Goal: Transaction & Acquisition: Obtain resource

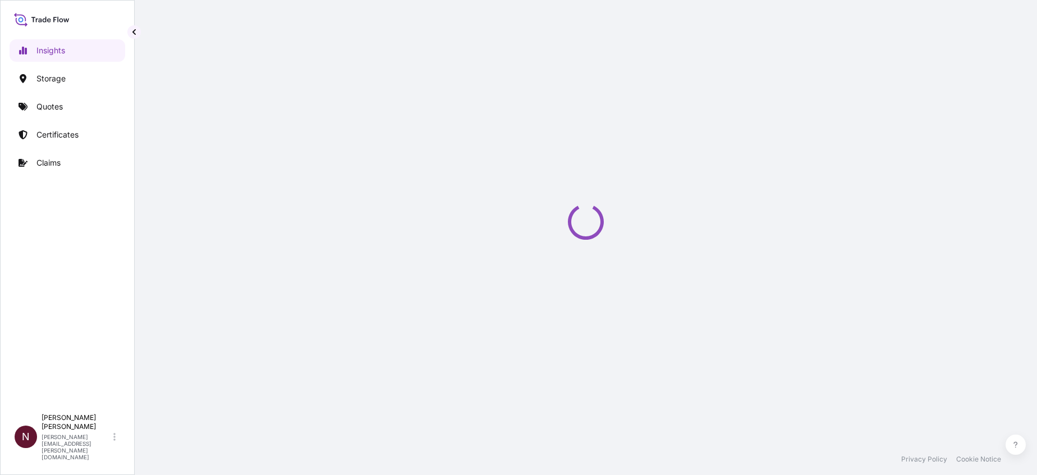
select select "2025"
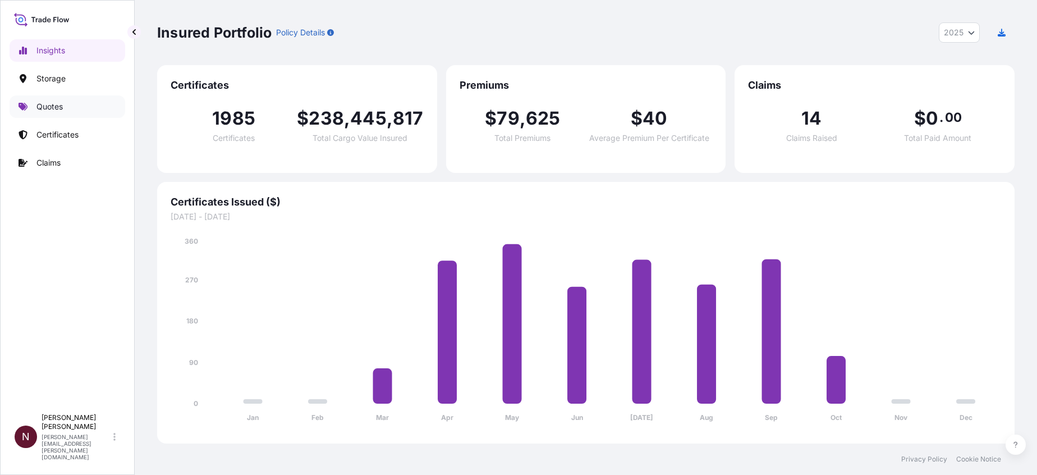
click at [51, 111] on p "Quotes" at bounding box center [49, 106] width 26 height 11
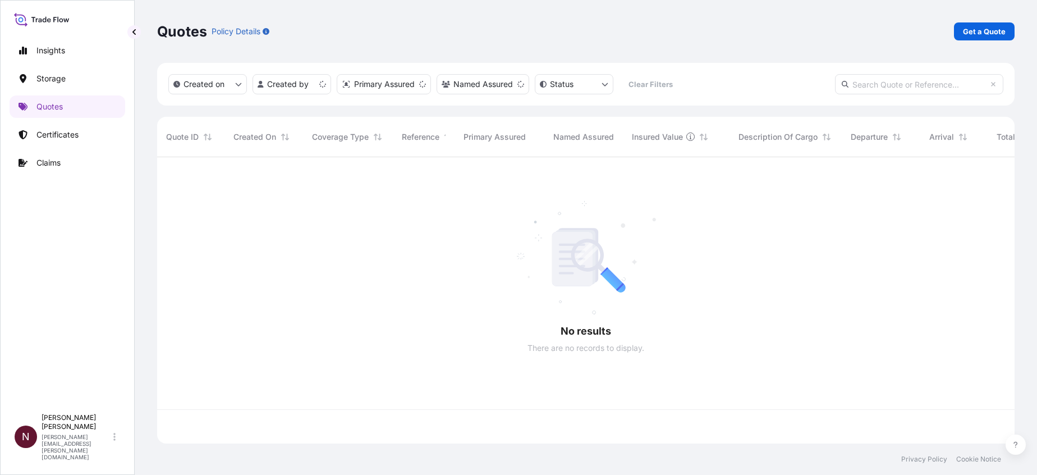
scroll to position [280, 845]
click at [65, 132] on p "Certificates" at bounding box center [57, 134] width 42 height 11
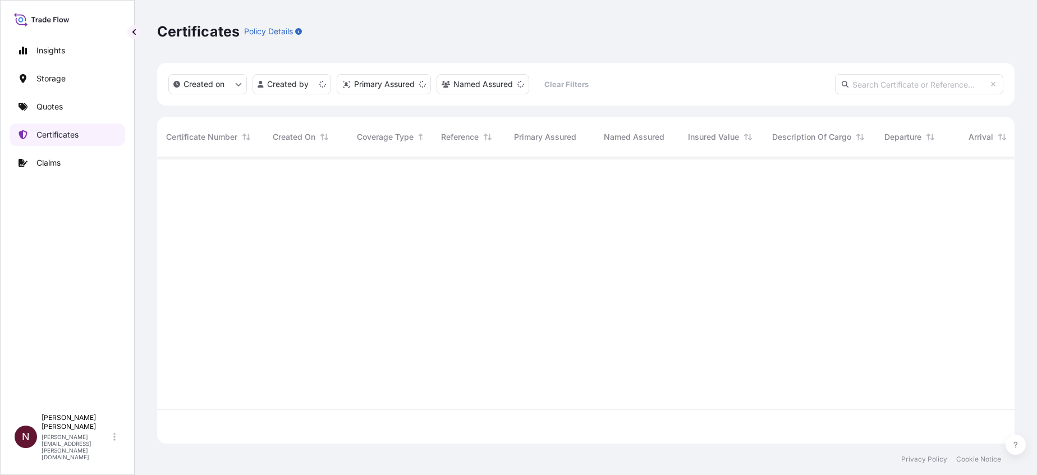
scroll to position [280, 845]
click at [58, 130] on p "Certificates" at bounding box center [57, 134] width 42 height 11
click at [313, 75] on html "Insights Storage Quotes Certificates Claims N [PERSON_NAME] [PERSON_NAME][EMAIL…" at bounding box center [518, 237] width 1037 height 475
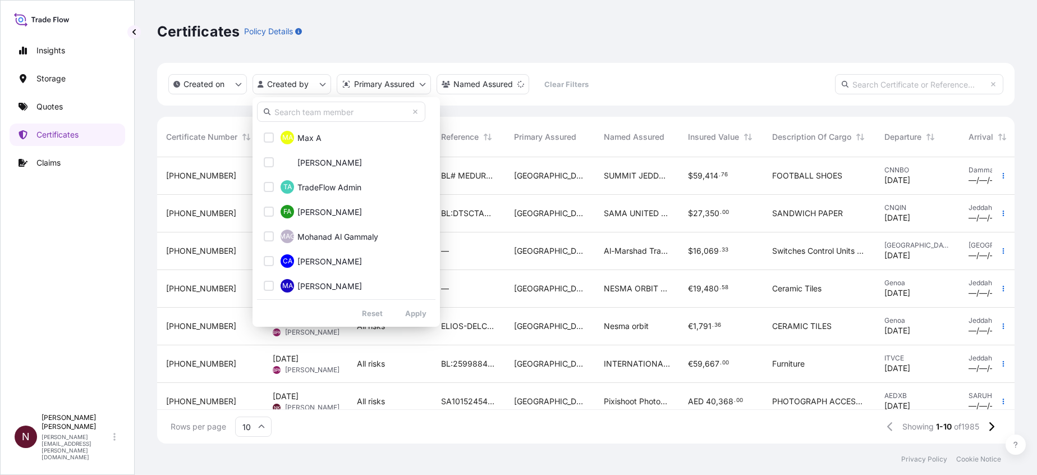
click at [294, 113] on input "text" at bounding box center [341, 112] width 168 height 20
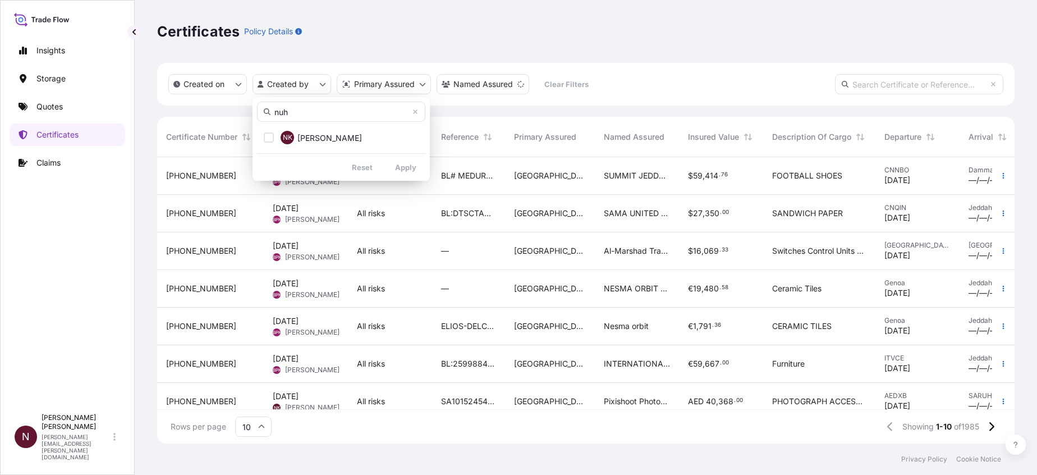
type input "nuh"
click at [301, 148] on button "NK [PERSON_NAME]" at bounding box center [341, 137] width 168 height 22
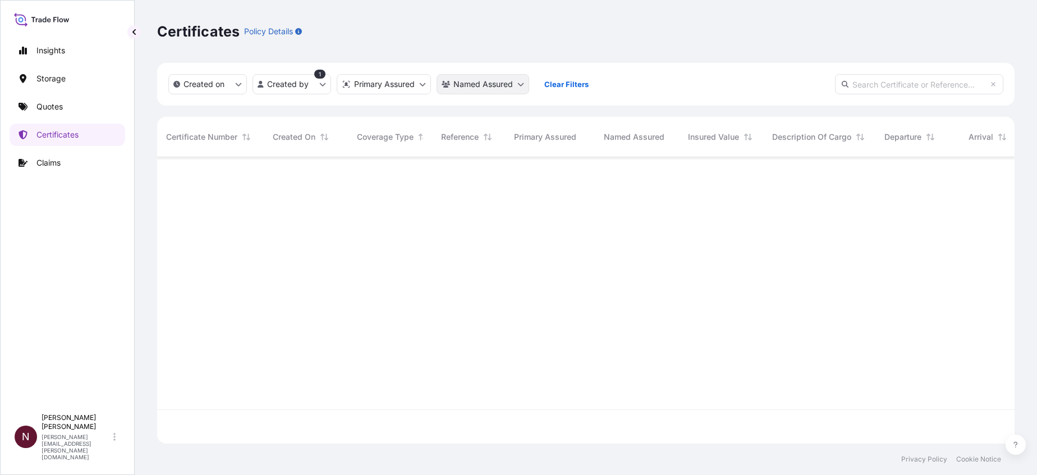
click at [479, 90] on html "Insights Storage Quotes Certificates Claims N [PERSON_NAME] [PERSON_NAME][EMAIL…" at bounding box center [518, 237] width 1037 height 475
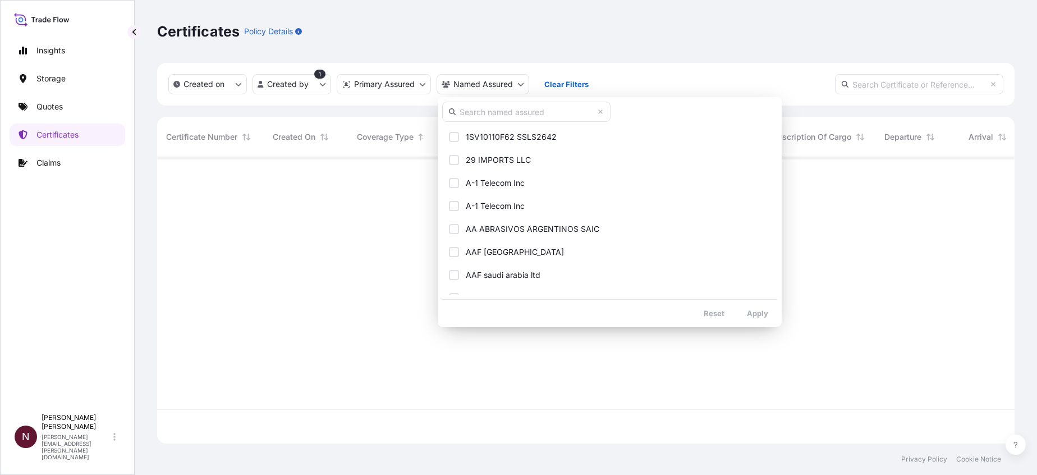
click at [480, 115] on input "text" at bounding box center [526, 112] width 168 height 20
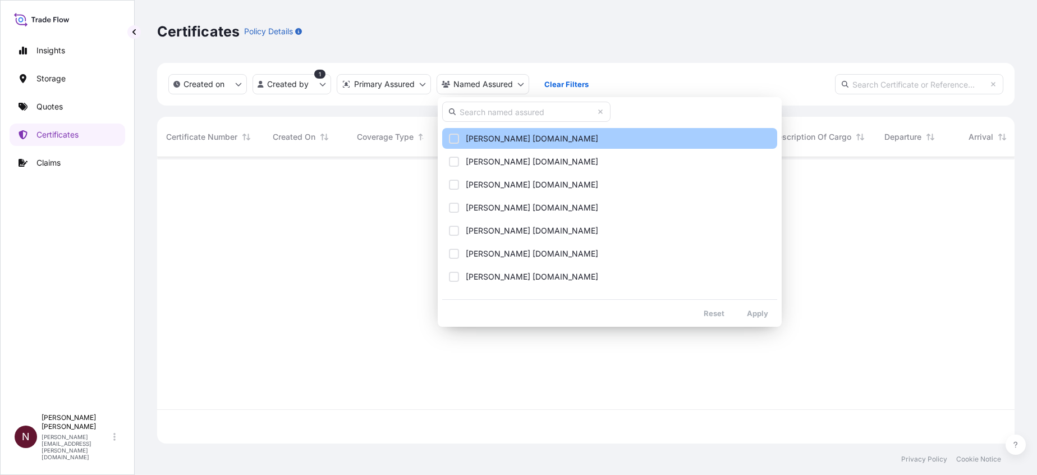
scroll to position [421, 0]
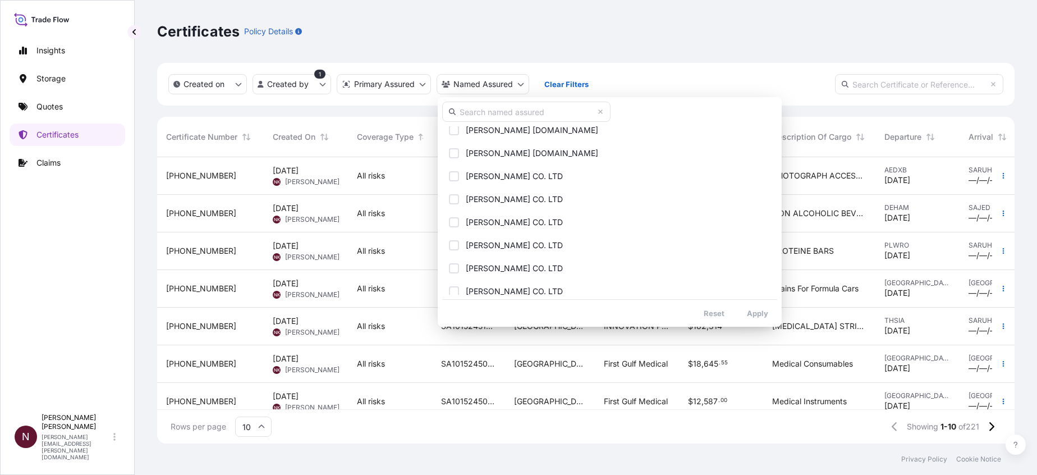
click at [473, 112] on input "text" at bounding box center [526, 112] width 168 height 20
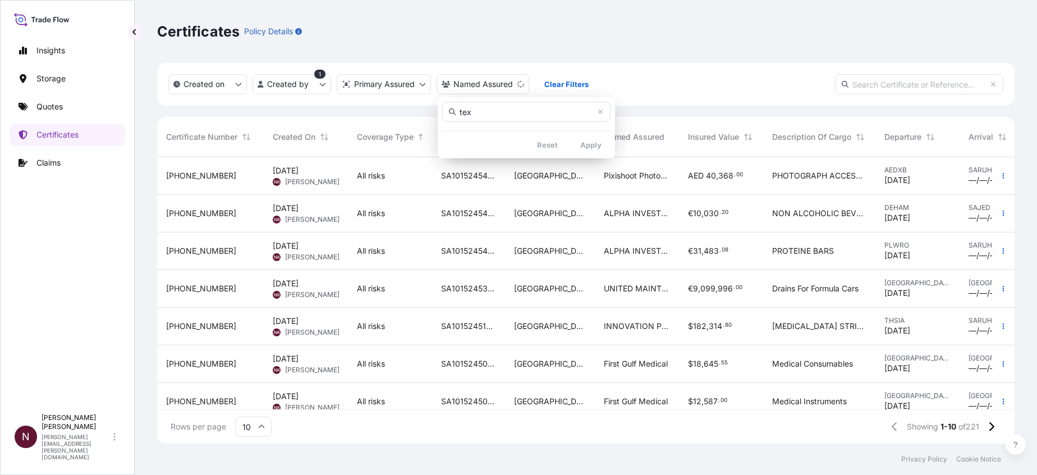
type input "tex"
click at [659, 83] on html "Insights Storage Quotes Certificates Claims N [PERSON_NAME] [PERSON_NAME][EMAIL…" at bounding box center [518, 237] width 1037 height 475
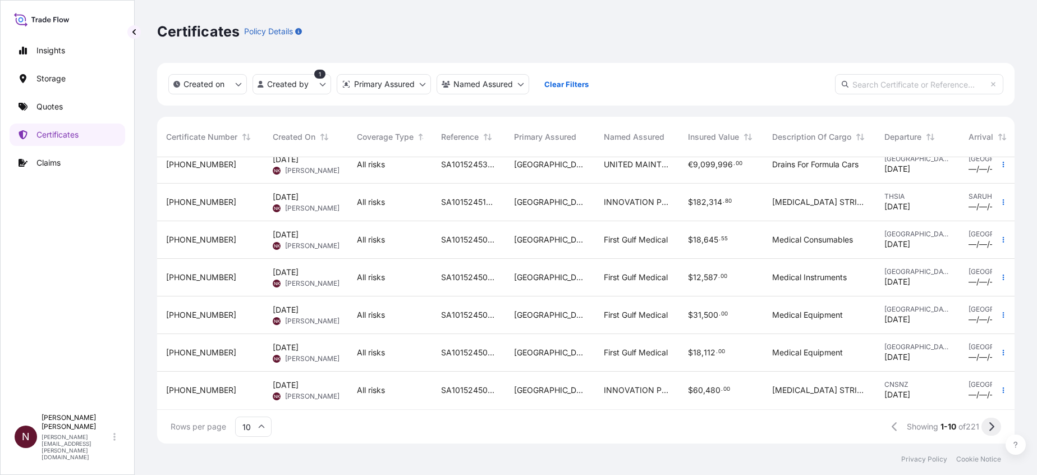
click at [997, 431] on button at bounding box center [992, 427] width 20 height 18
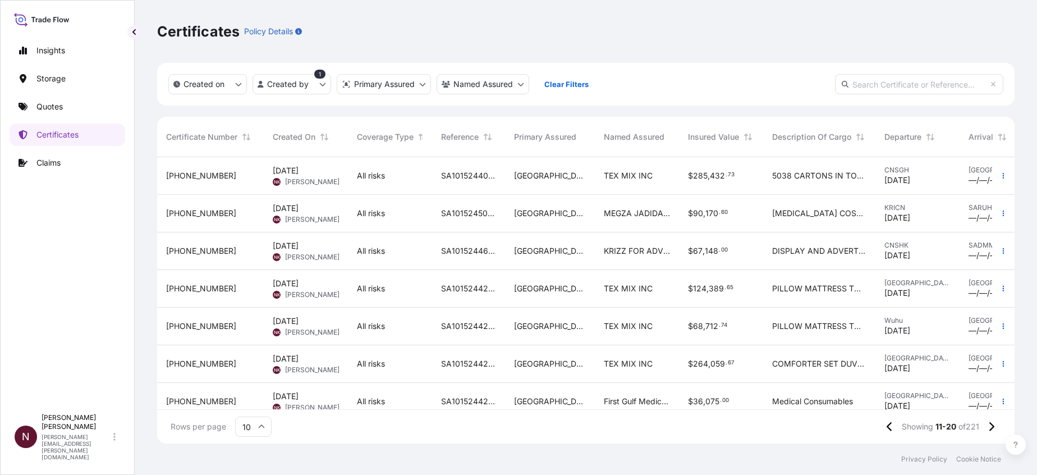
click at [591, 296] on div "[GEOGRAPHIC_DATA]" at bounding box center [550, 289] width 90 height 38
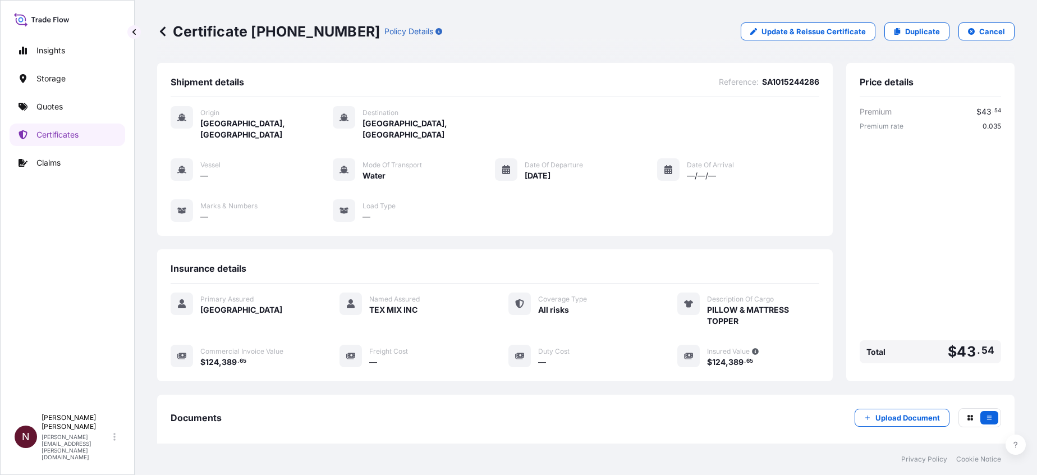
click at [912, 34] on p "Duplicate" at bounding box center [922, 31] width 35 height 11
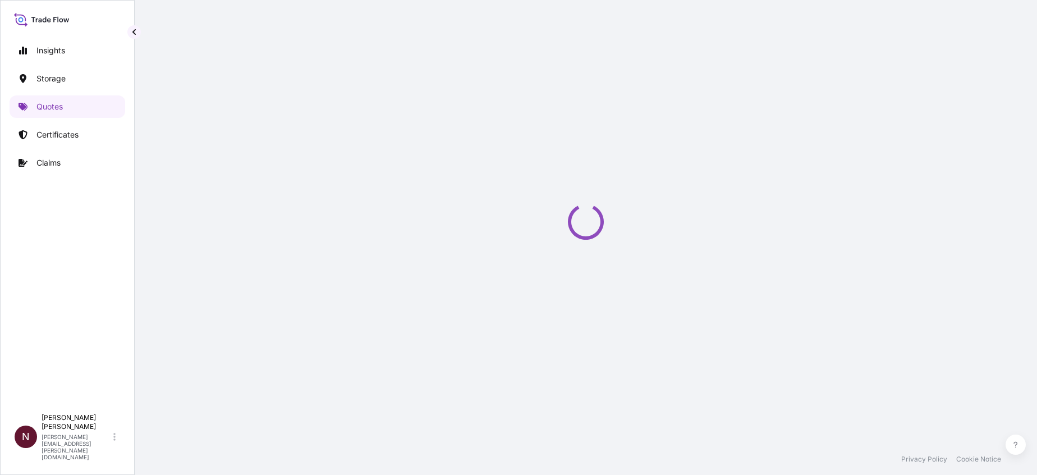
select select "Water"
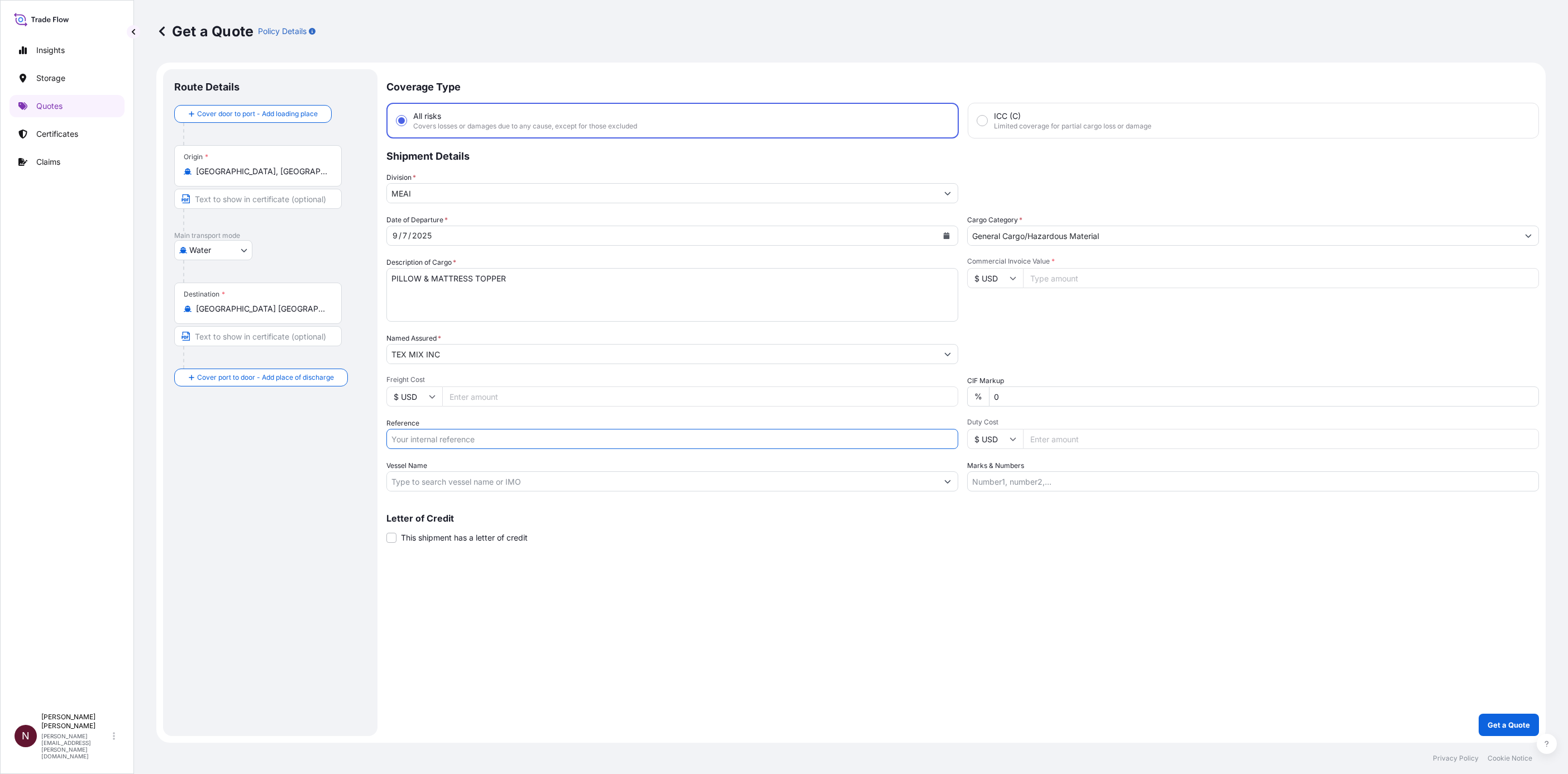
click at [420, 431] on input "Reference" at bounding box center [672, 439] width 572 height 20
paste input "SA1015244074"
click at [475, 446] on input "SA1015244074 //" at bounding box center [672, 439] width 572 height 20
paste input "MV5018"
type input "SA1015244074 // MV5018"
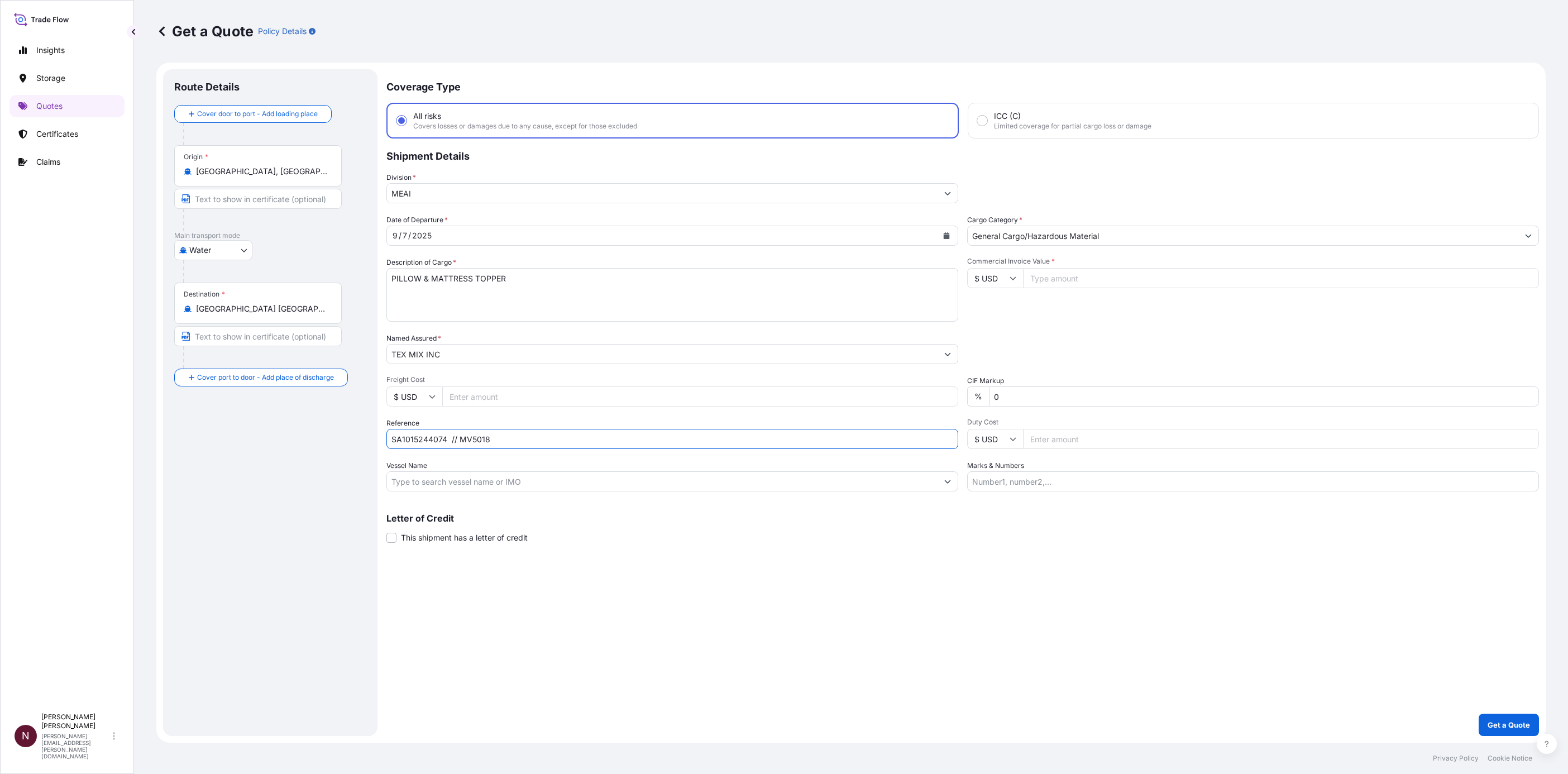
click at [943, 238] on icon "Calendar" at bounding box center [946, 236] width 7 height 7
click at [529, 369] on div "27" at bounding box center [533, 371] width 20 height 20
click at [429, 293] on textarea "PILLOW & MATTRESS TOPPER" at bounding box center [672, 294] width 572 height 54
drag, startPoint x: 527, startPoint y: 284, endPoint x: 272, endPoint y: 276, distance: 255.1
click at [276, 276] on form "Route Details Cover door to port - Add loading place Place of loading Road / [G…" at bounding box center [851, 403] width 1390 height 680
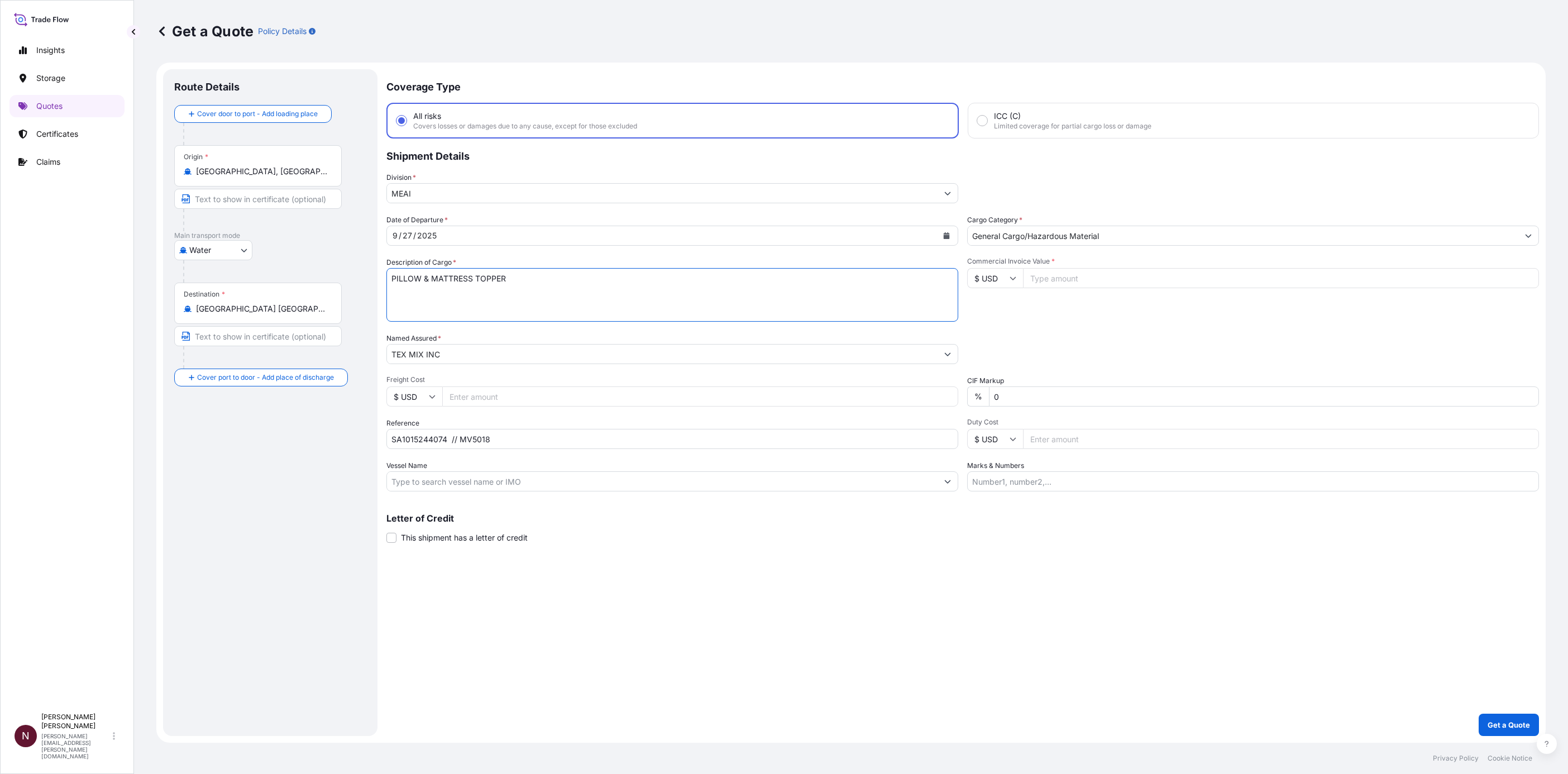
paste textarea "COMFORTER SET"
type textarea "COMFORTER SET"
click at [1032, 274] on input "Commercial Invoice Value *" at bounding box center [1280, 278] width 516 height 20
type input "128000"
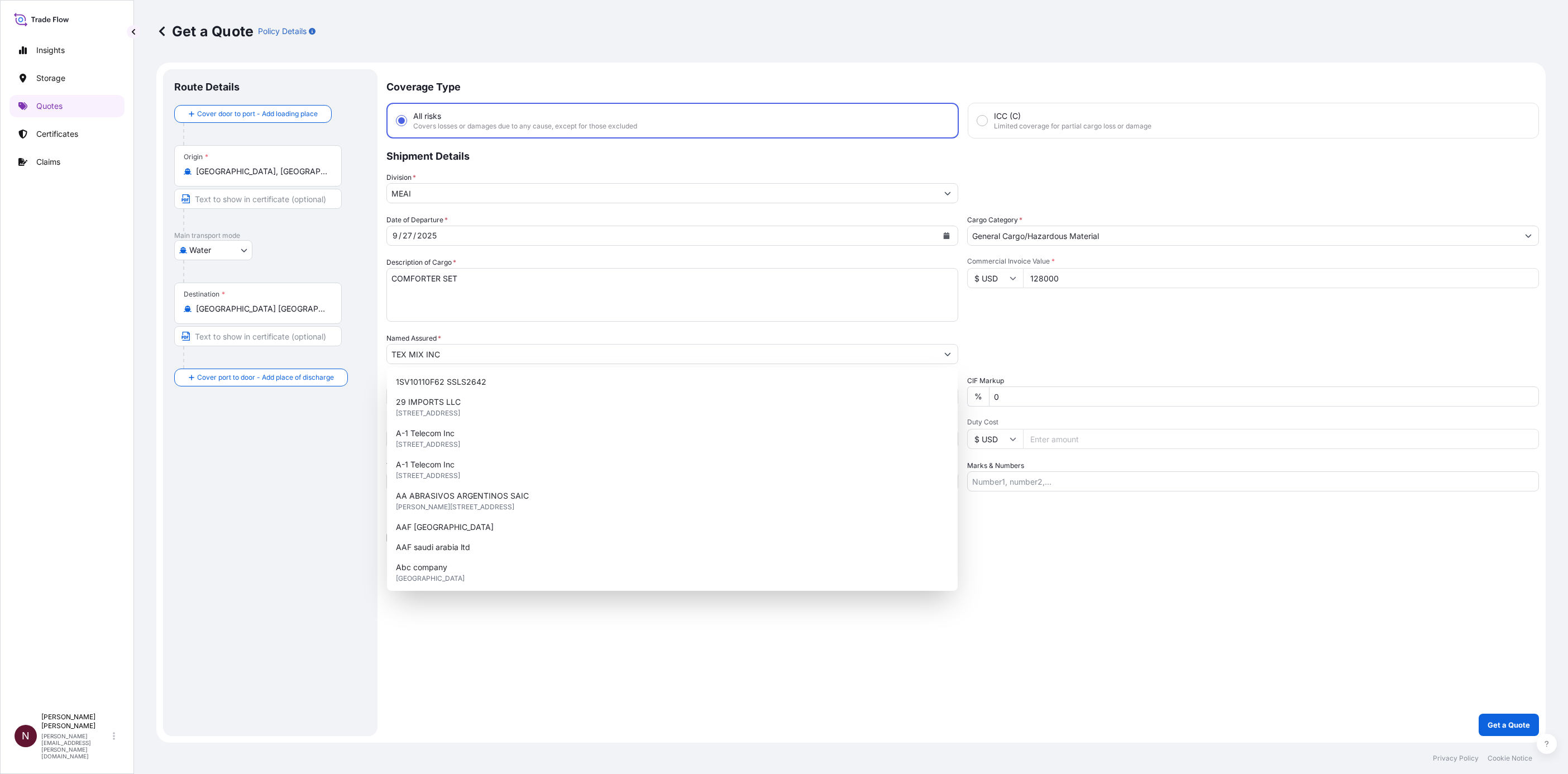
click at [1032, 271] on input "128000" at bounding box center [1280, 278] width 516 height 20
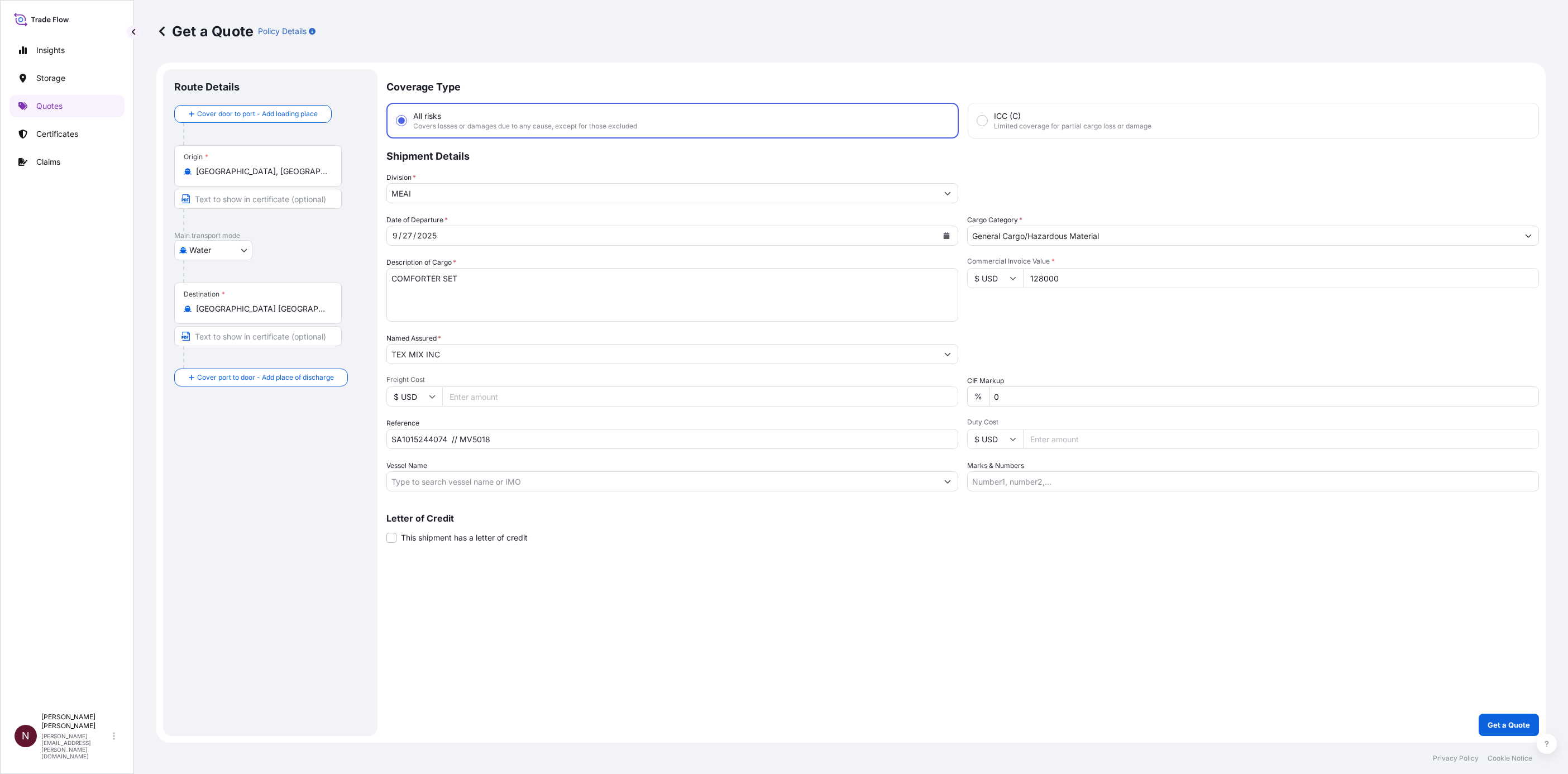
click at [1032, 472] on button "Get a Quote" at bounding box center [1509, 724] width 61 height 22
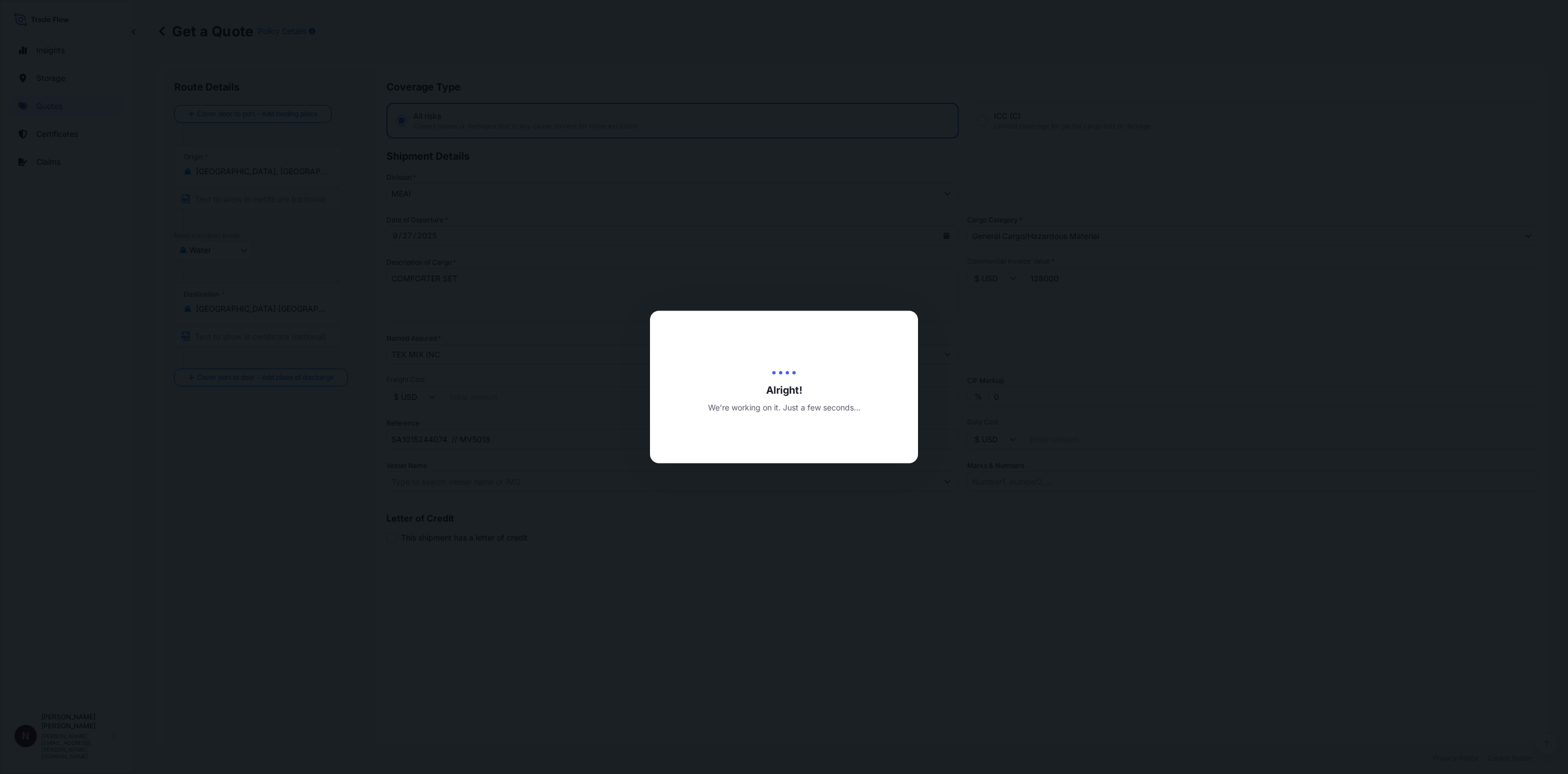
click at [1032, 472] on div at bounding box center [784, 387] width 1568 height 774
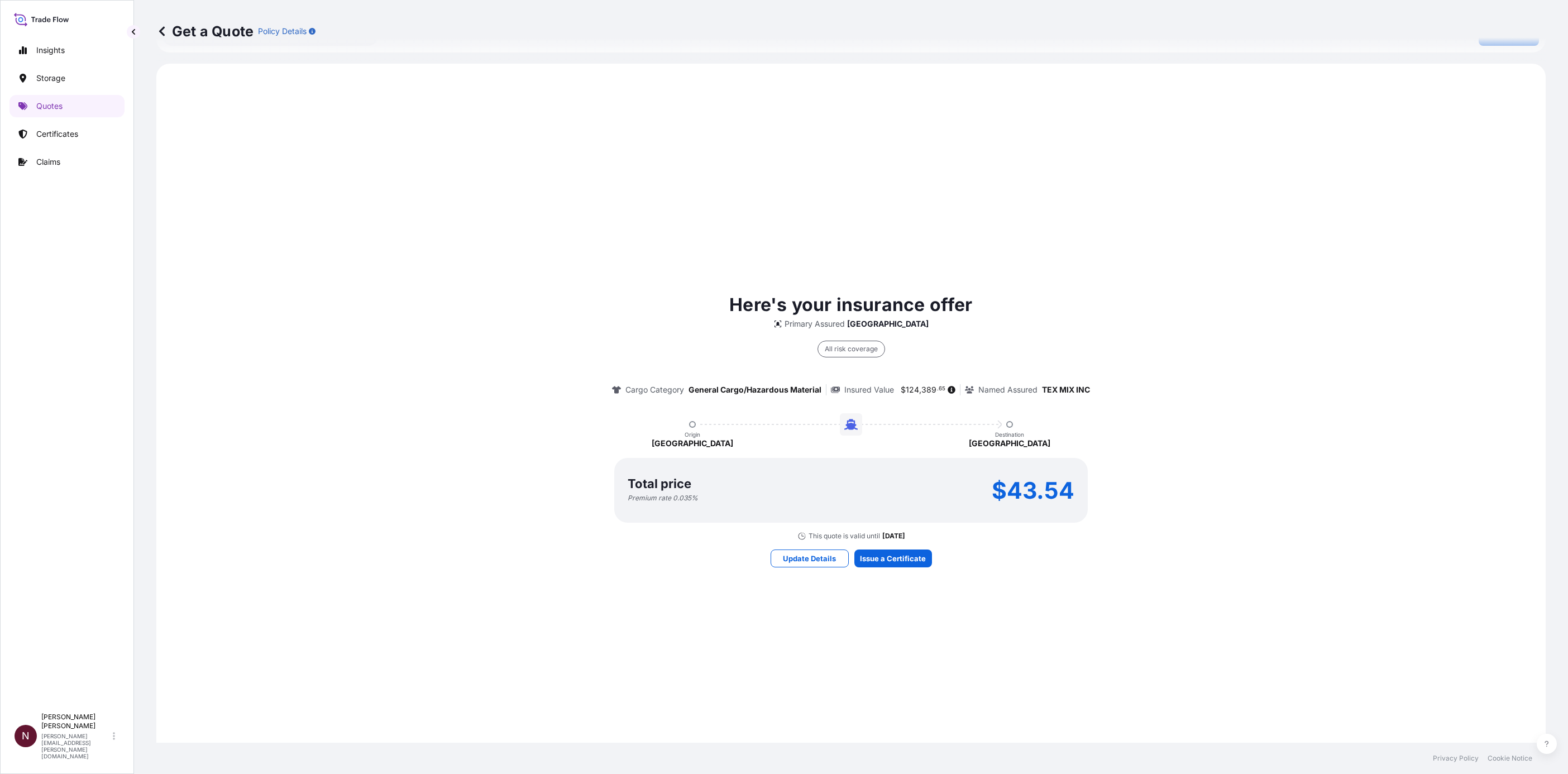
scroll to position [761, 0]
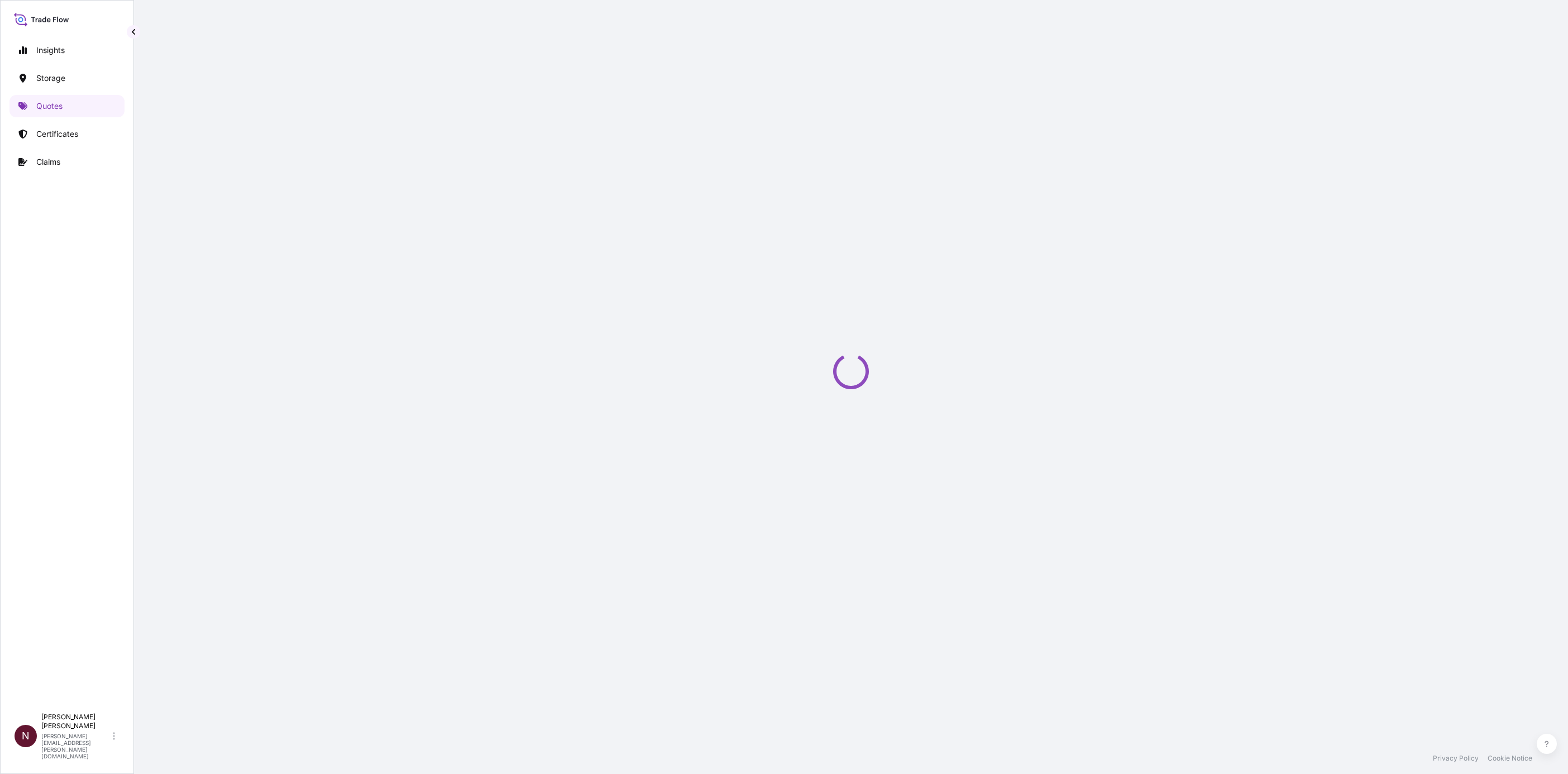
click at [888, 472] on div "Loading" at bounding box center [851, 371] width 1390 height 743
select select "Water"
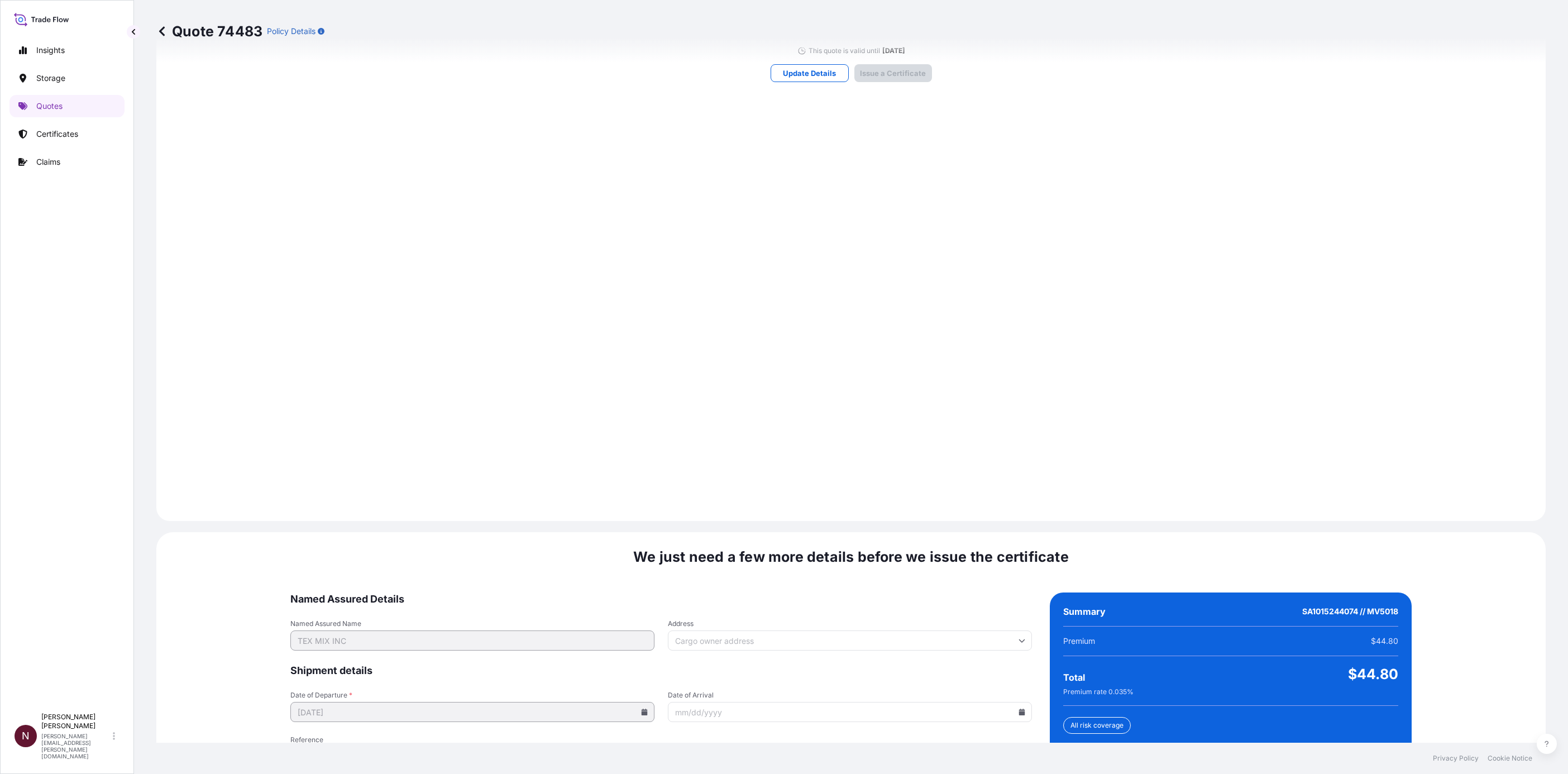
scroll to position [1332, 0]
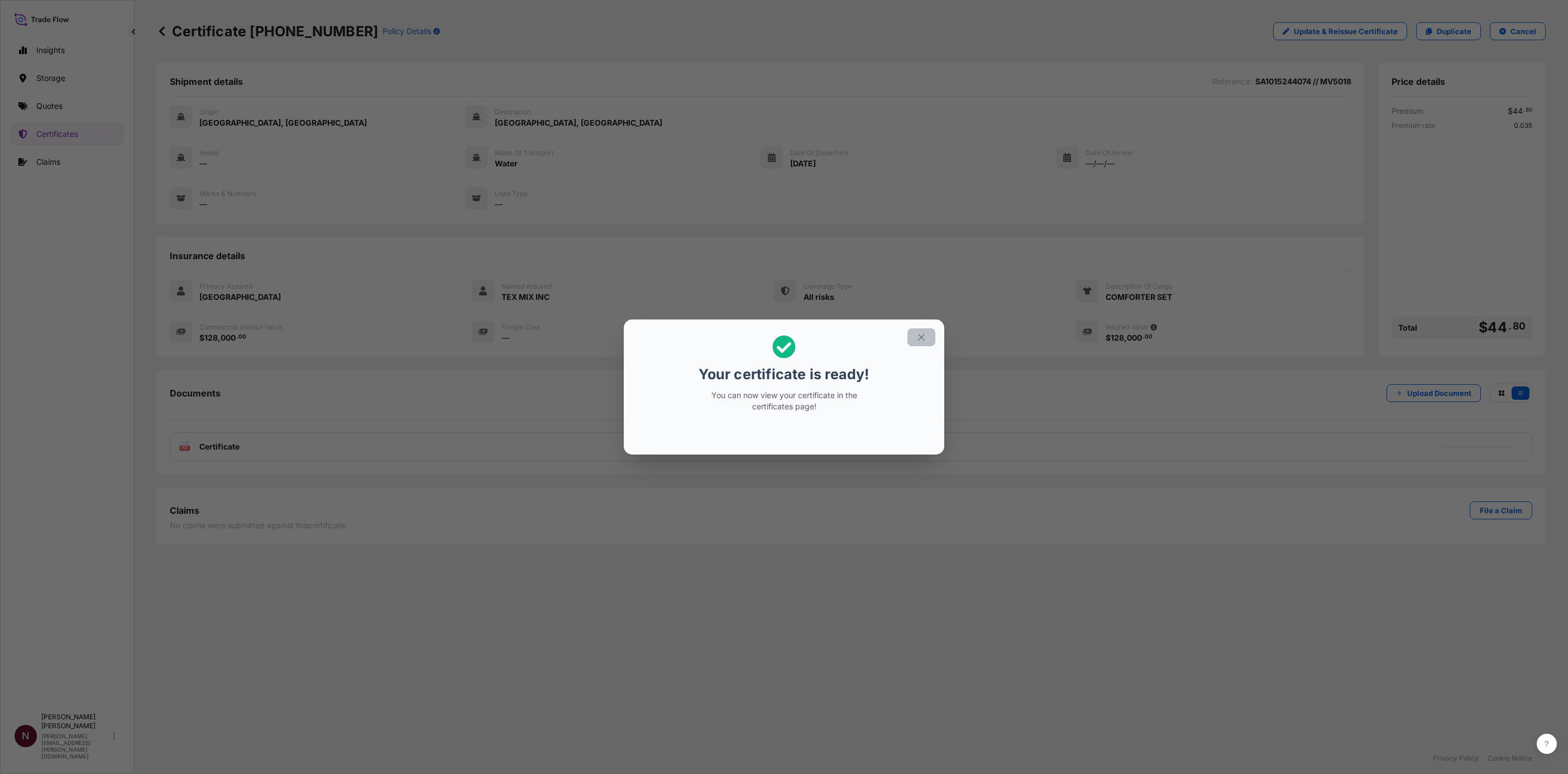
click at [927, 330] on button "button" at bounding box center [921, 337] width 28 height 18
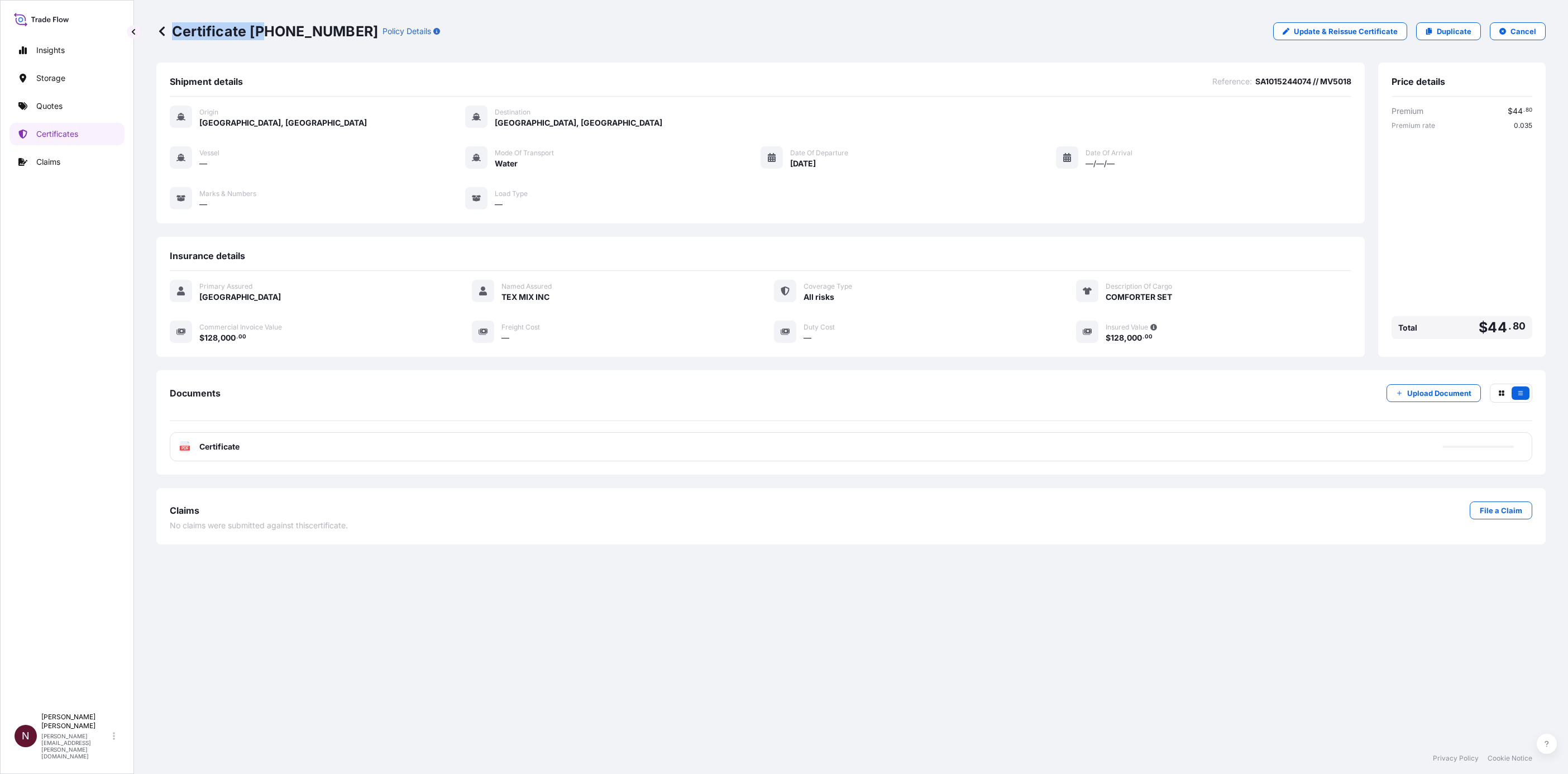
drag, startPoint x: 340, startPoint y: 32, endPoint x: 269, endPoint y: 34, distance: 71.0
click at [269, 34] on div "Certificate [PHONE_NUMBER] Policy Details" at bounding box center [297, 31] width 284 height 18
drag, startPoint x: 269, startPoint y: 34, endPoint x: 249, endPoint y: 37, distance: 20.2
click at [249, 37] on p "Certificate [PHONE_NUMBER]" at bounding box center [267, 31] width 222 height 18
drag, startPoint x: 249, startPoint y: 33, endPoint x: 342, endPoint y: 32, distance: 93.0
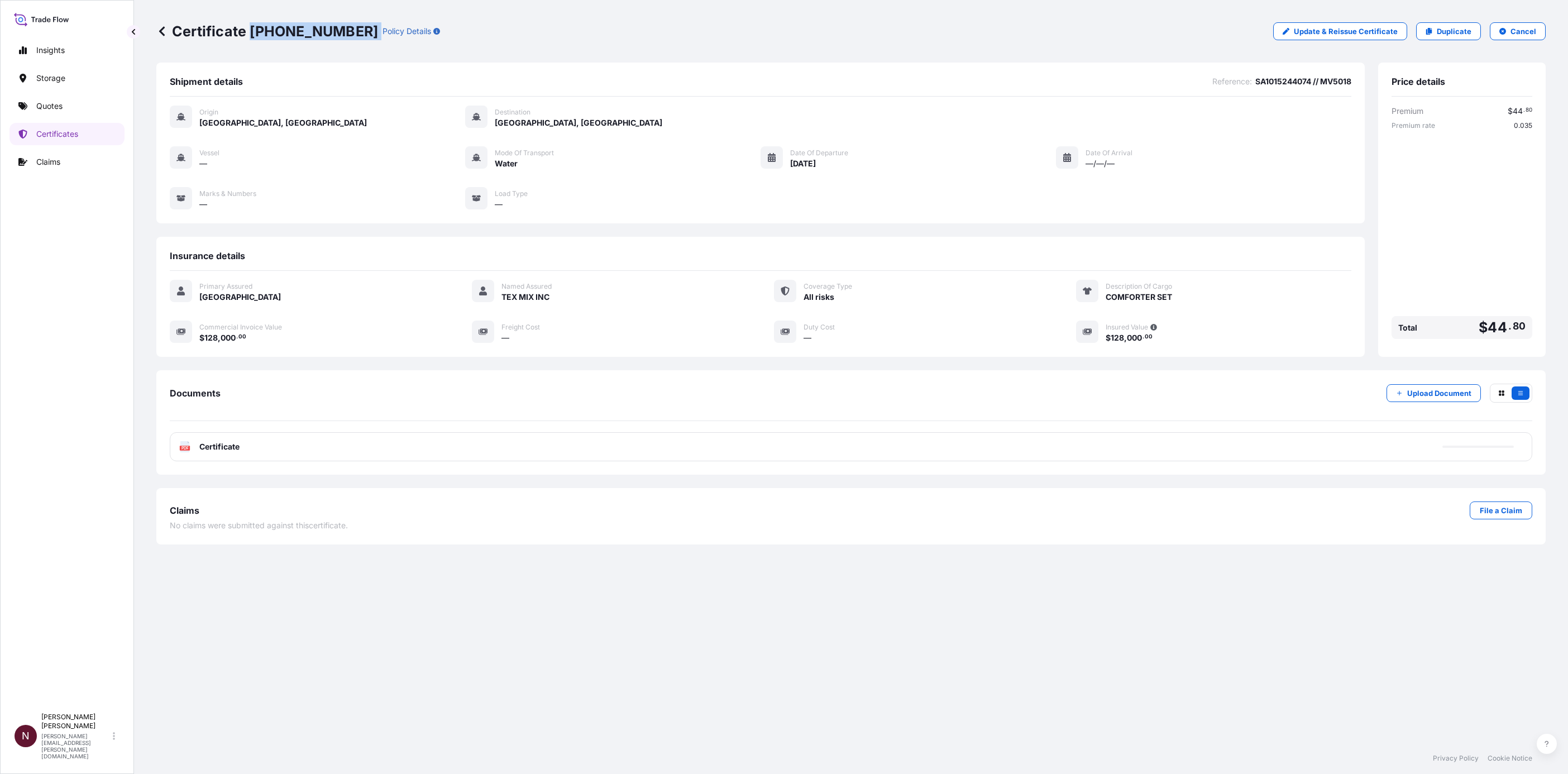
click at [342, 32] on div "Certificate [PHONE_NUMBER] Policy Details" at bounding box center [297, 31] width 284 height 18
copy p "[PHONE_NUMBER]"
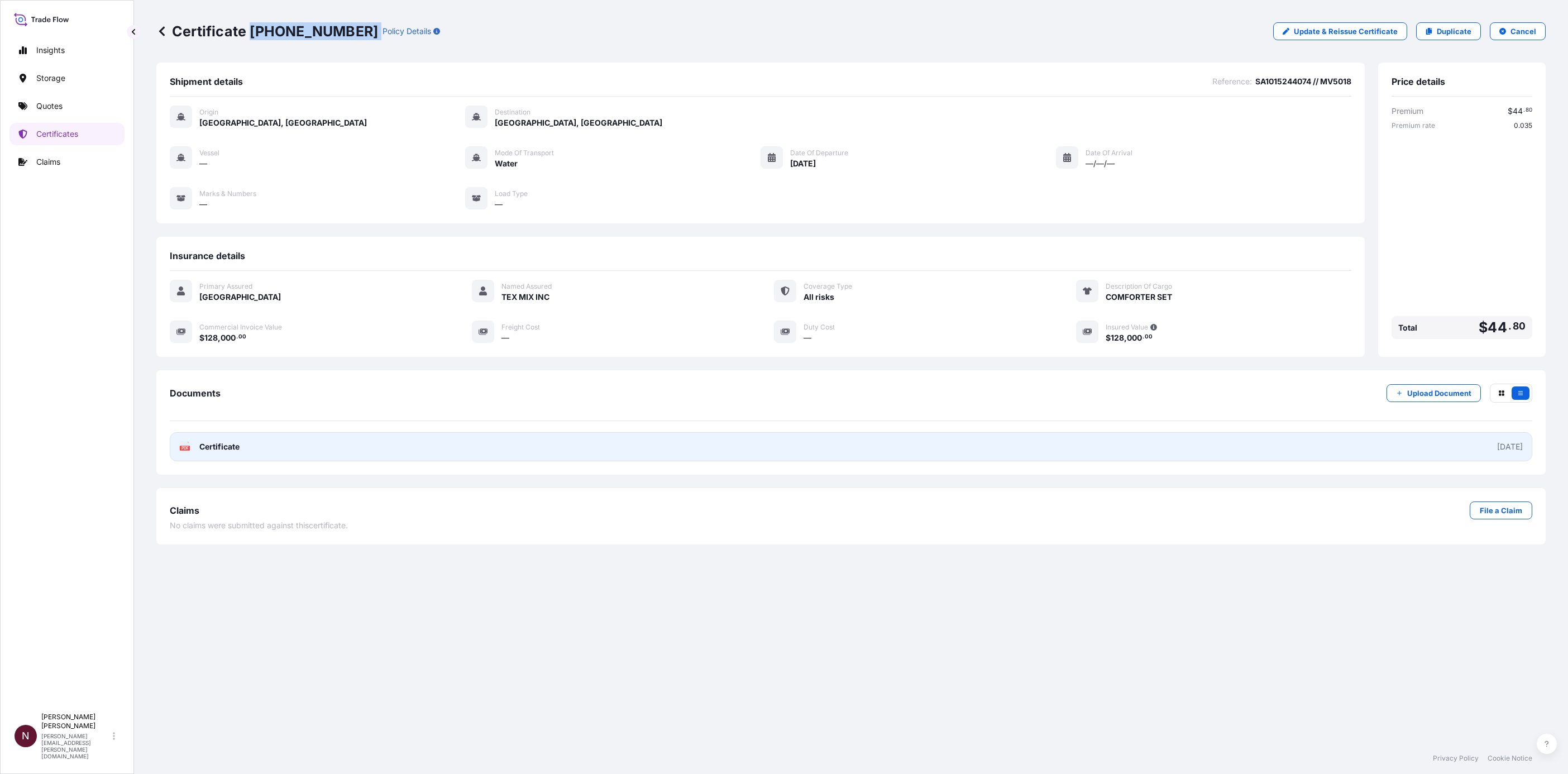
click at [200, 452] on link "PDF Certificate [DATE]" at bounding box center [852, 447] width 1363 height 29
